Goal: Entertainment & Leisure: Consume media (video, audio)

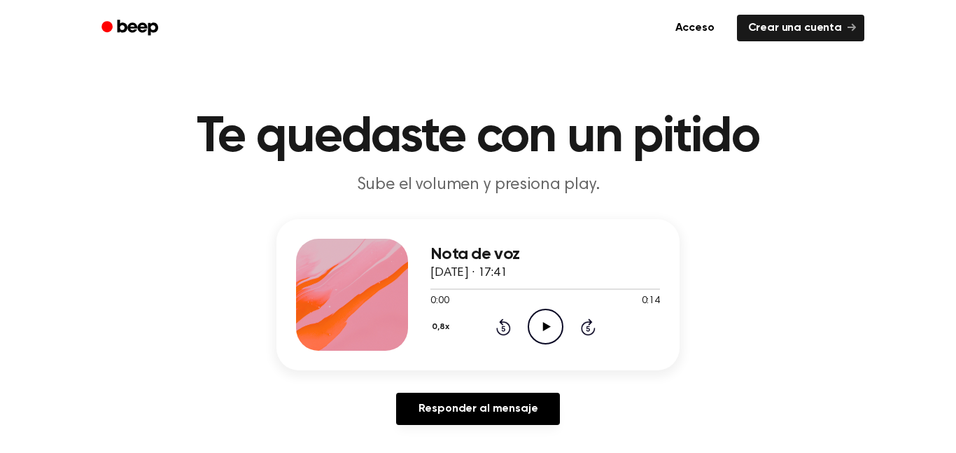
click at [551, 337] on icon "Play Audio" at bounding box center [546, 327] width 36 height 36
click at [505, 326] on icon "Rewind 5 seconds" at bounding box center [503, 327] width 15 height 18
click at [547, 326] on icon at bounding box center [546, 326] width 6 height 9
click at [547, 326] on icon at bounding box center [547, 326] width 8 height 9
click at [512, 332] on div "0,8x Rewind 5 seconds Pause Audio Skip 5 seconds" at bounding box center [546, 327] width 230 height 36
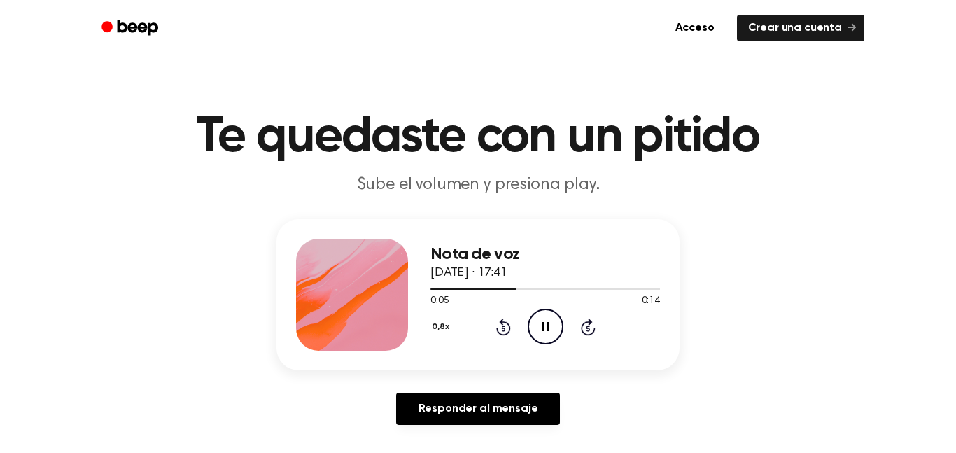
click at [501, 327] on icon at bounding box center [503, 329] width 4 height 6
click at [543, 330] on icon at bounding box center [546, 326] width 6 height 9
click at [543, 330] on icon "Play Audio" at bounding box center [546, 327] width 36 height 36
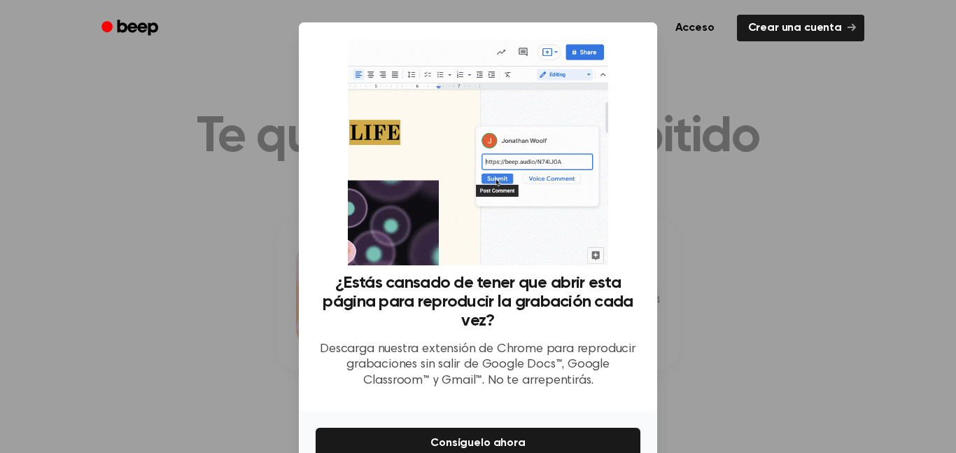
click at [198, 221] on div at bounding box center [478, 226] width 956 height 453
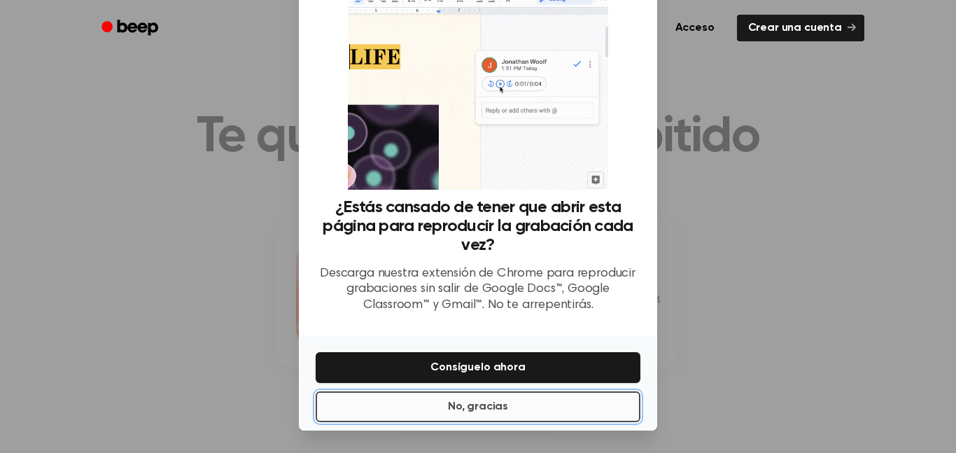
click at [382, 420] on button "No, gracias" at bounding box center [478, 406] width 325 height 31
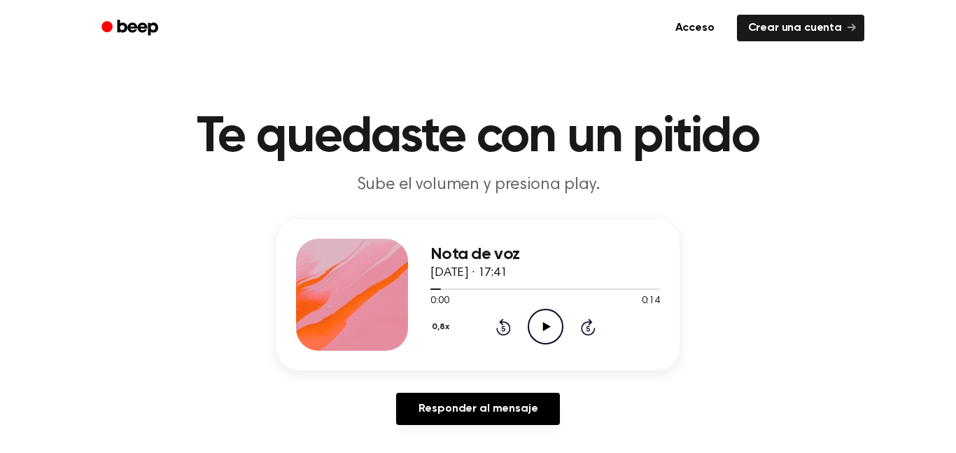
click at [559, 335] on circle at bounding box center [546, 326] width 34 height 34
click at [545, 329] on icon "Pause Audio" at bounding box center [546, 327] width 36 height 36
click at [545, 329] on icon at bounding box center [547, 326] width 8 height 9
click at [545, 329] on icon "Pause Audio" at bounding box center [546, 327] width 36 height 36
click at [545, 329] on icon at bounding box center [547, 326] width 8 height 9
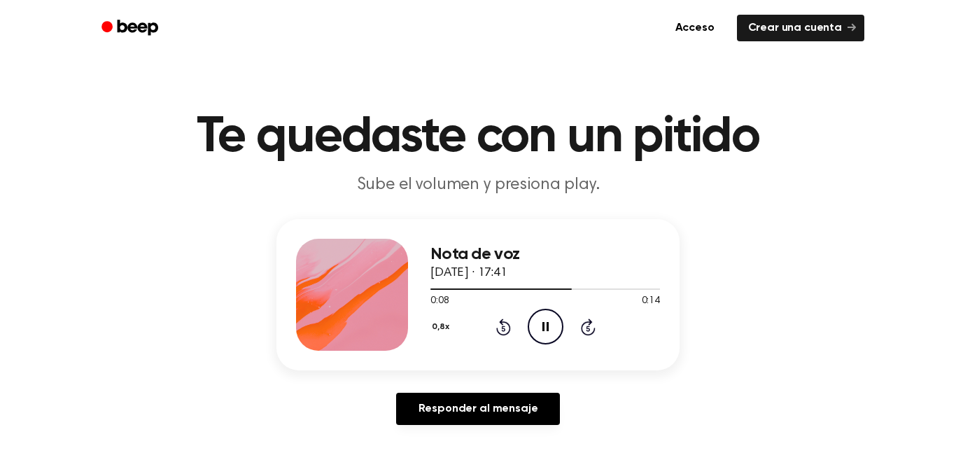
click at [545, 329] on icon "Pause Audio" at bounding box center [546, 327] width 36 height 36
click at [499, 328] on icon "Rewind 5 seconds" at bounding box center [503, 327] width 15 height 18
click at [546, 310] on icon "Play Audio" at bounding box center [546, 327] width 36 height 36
click at [545, 316] on icon "Pause Audio" at bounding box center [546, 327] width 36 height 36
click at [545, 316] on icon "Play Audio" at bounding box center [546, 327] width 36 height 36
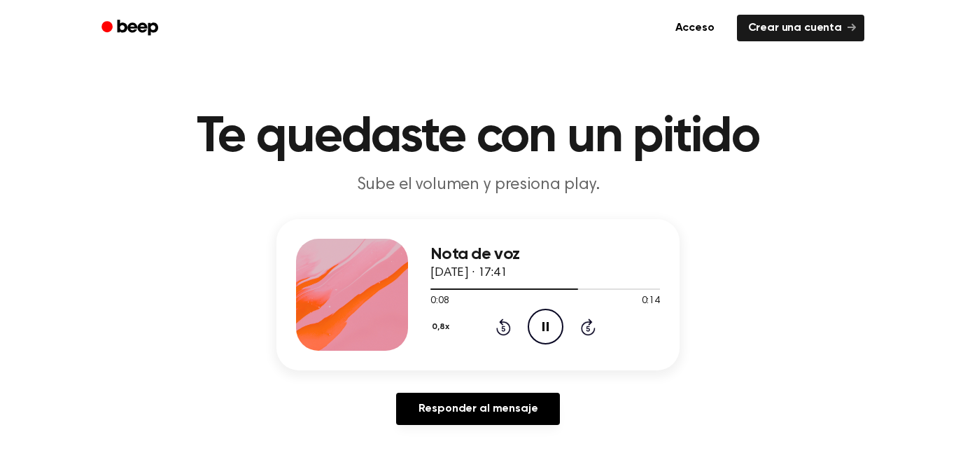
click at [504, 323] on icon "Rewind 5 seconds" at bounding box center [503, 327] width 15 height 18
click at [545, 330] on icon "Pause Audio" at bounding box center [546, 327] width 36 height 36
click at [500, 325] on icon "Rewind 5 seconds" at bounding box center [503, 327] width 15 height 18
click at [533, 328] on icon "Play Audio" at bounding box center [546, 327] width 36 height 36
click at [533, 328] on icon "Pause Audio" at bounding box center [546, 327] width 36 height 36
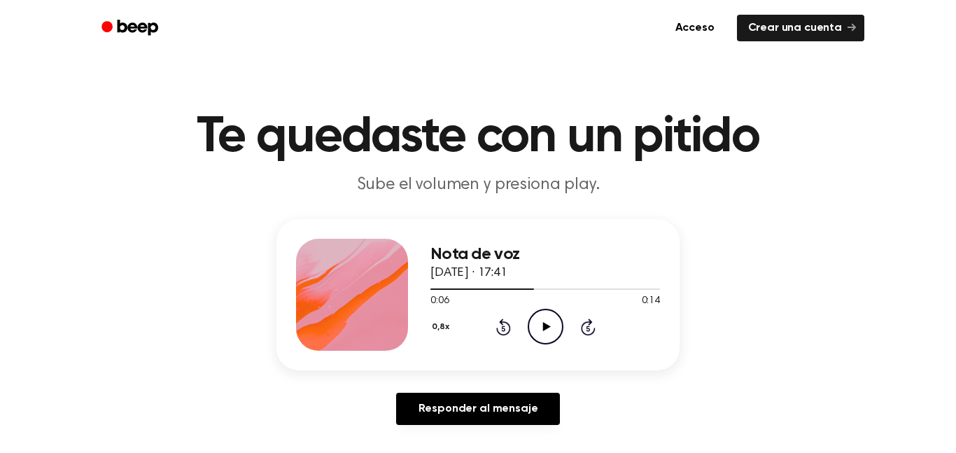
click at [533, 328] on icon "Play Audio" at bounding box center [546, 327] width 36 height 36
click at [533, 328] on icon "Pause Audio" at bounding box center [546, 327] width 36 height 36
click at [533, 328] on icon "Play Audio" at bounding box center [546, 327] width 36 height 36
click at [510, 326] on icon at bounding box center [503, 327] width 15 height 17
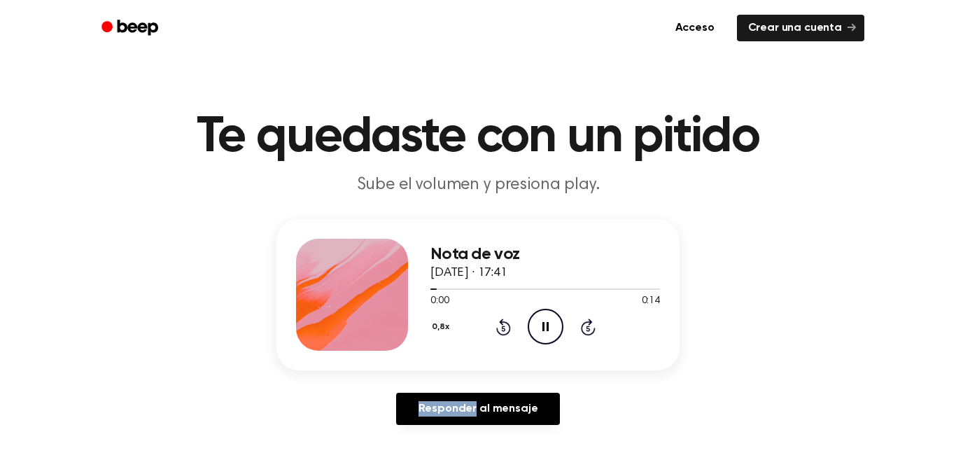
click at [510, 326] on icon at bounding box center [503, 327] width 15 height 17
click at [554, 326] on icon "Pause Audio" at bounding box center [546, 327] width 36 height 36
click at [554, 326] on icon "Play Audio" at bounding box center [546, 327] width 36 height 36
click at [554, 326] on icon "Pause Audio" at bounding box center [546, 327] width 36 height 36
click at [554, 326] on icon "Play Audio" at bounding box center [546, 327] width 36 height 36
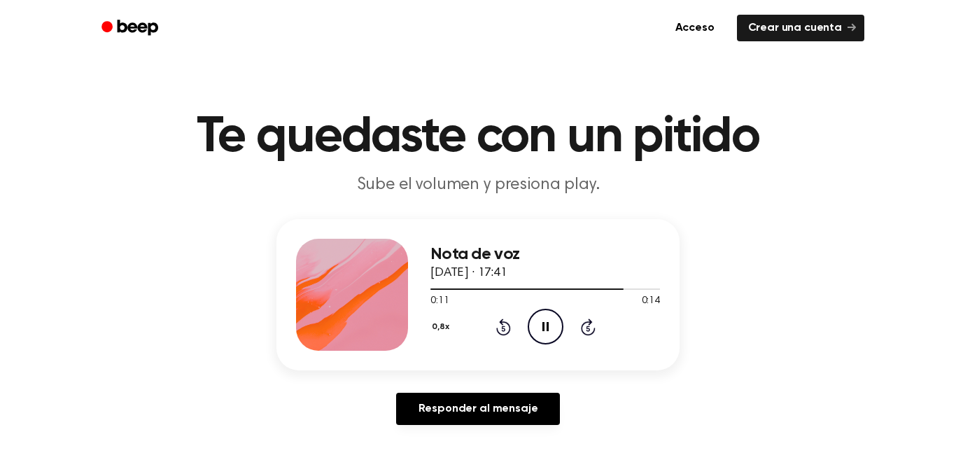
click at [554, 326] on icon "Pause Audio" at bounding box center [546, 327] width 36 height 36
click at [505, 324] on icon "Rewind 5 seconds" at bounding box center [503, 327] width 15 height 18
click at [548, 323] on icon "Play Audio" at bounding box center [546, 327] width 36 height 36
click at [548, 323] on icon "Pause Audio" at bounding box center [546, 327] width 36 height 36
click at [548, 323] on icon "Play Audio" at bounding box center [546, 327] width 36 height 36
